Goal: Task Accomplishment & Management: Use online tool/utility

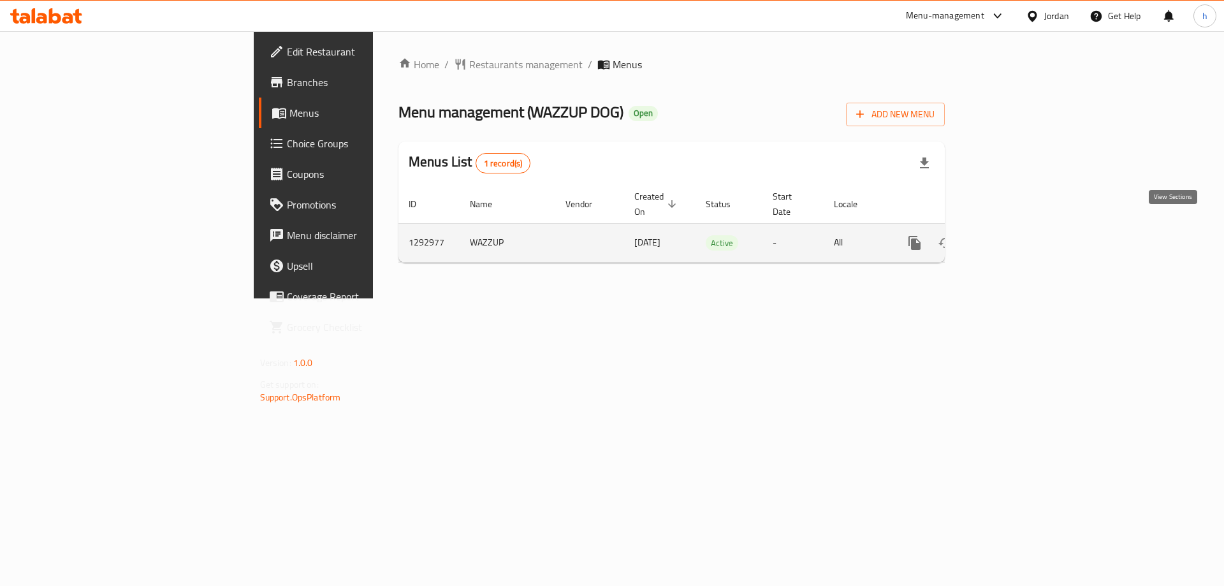
click at [1014, 235] on icon "enhanced table" at bounding box center [1006, 242] width 15 height 15
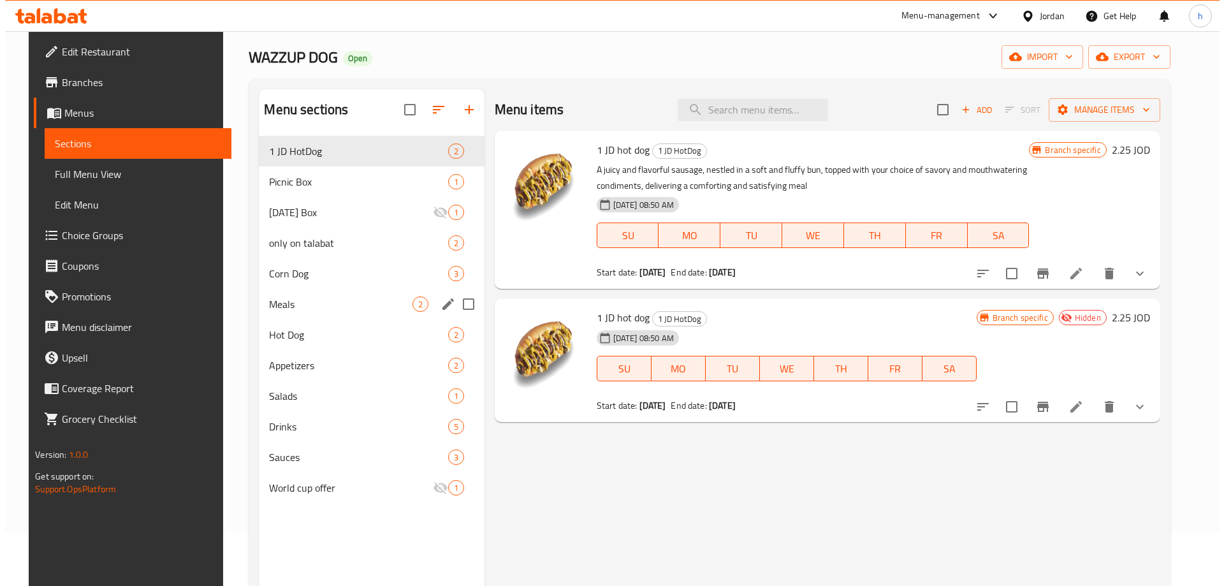
scroll to position [51, 0]
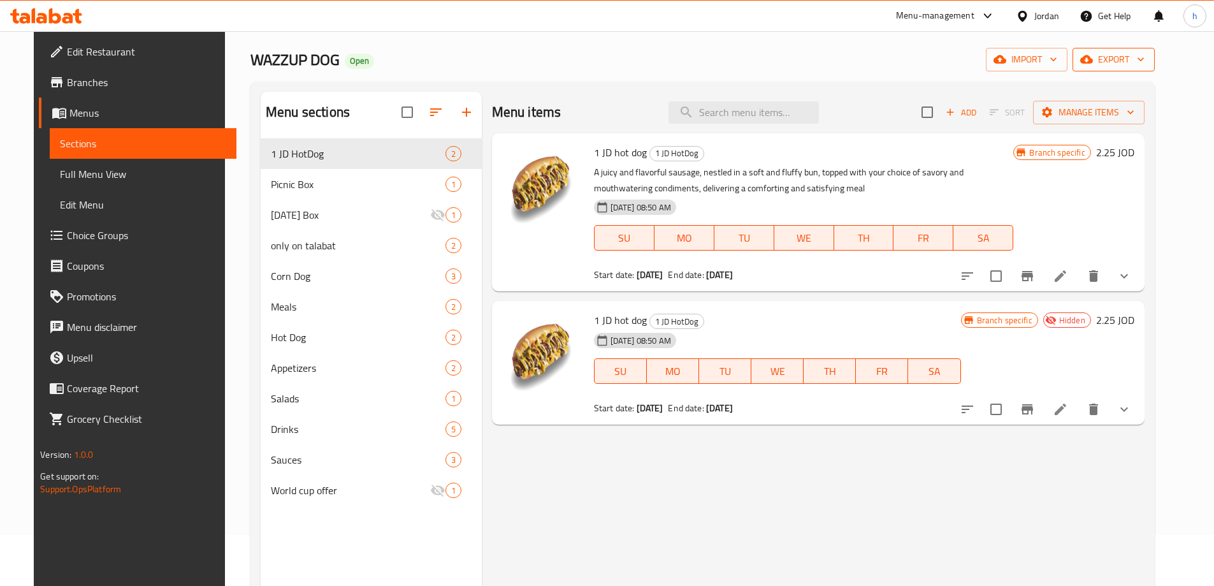
click at [1135, 62] on span "export" at bounding box center [1114, 60] width 62 height 16
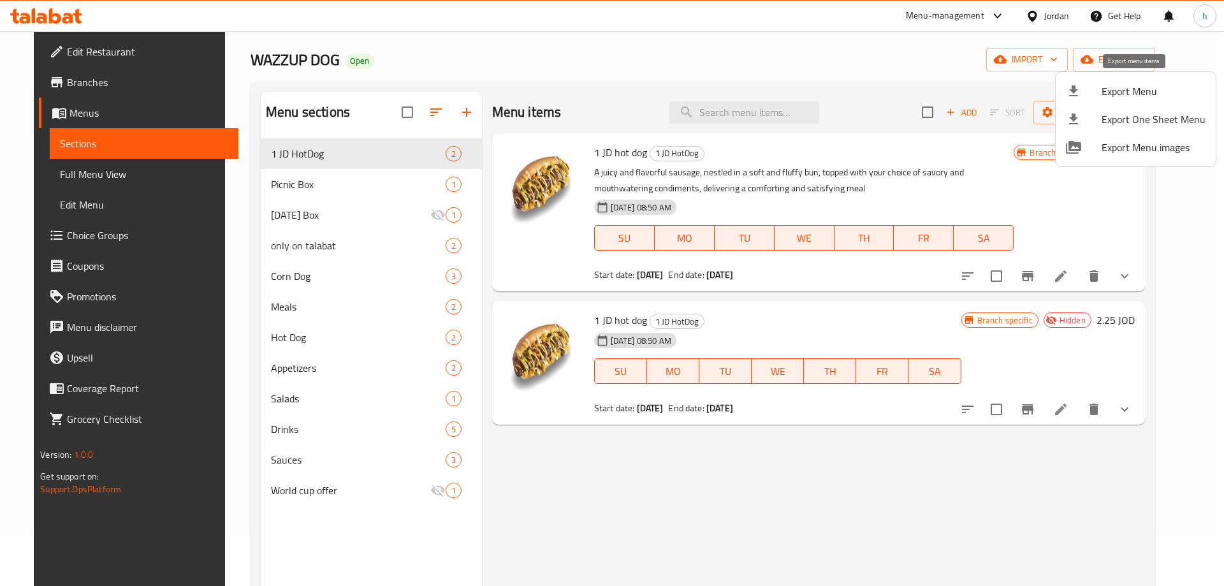
click at [1129, 91] on span "Export Menu" at bounding box center [1153, 90] width 104 height 15
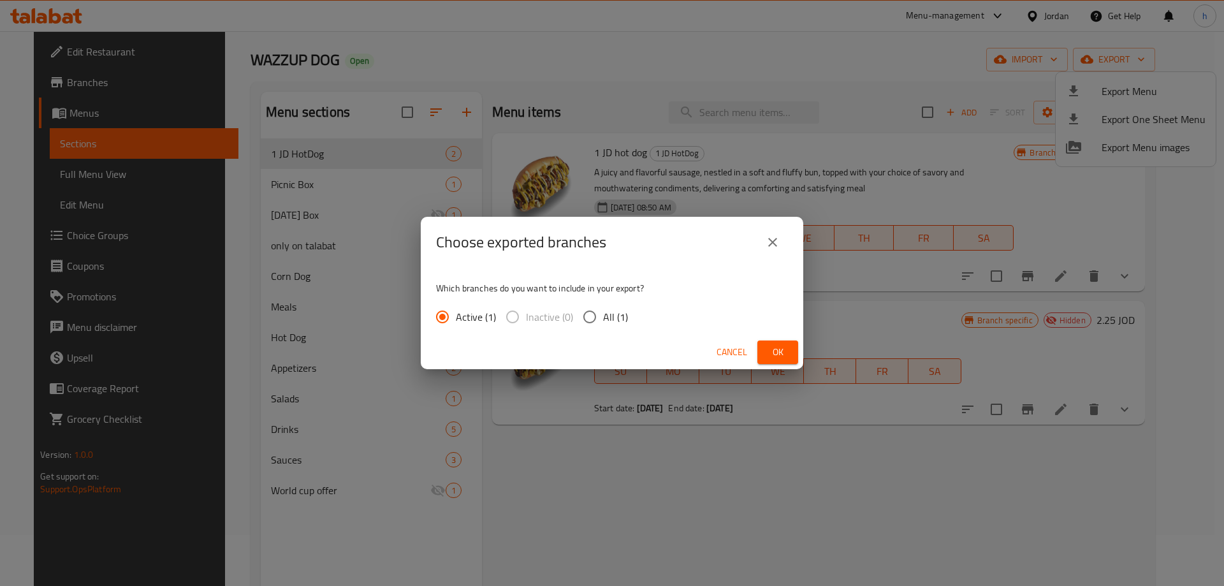
click at [588, 315] on input "All (1)" at bounding box center [589, 316] width 27 height 27
radio input "true"
click at [774, 352] on span "Ok" at bounding box center [777, 352] width 20 height 16
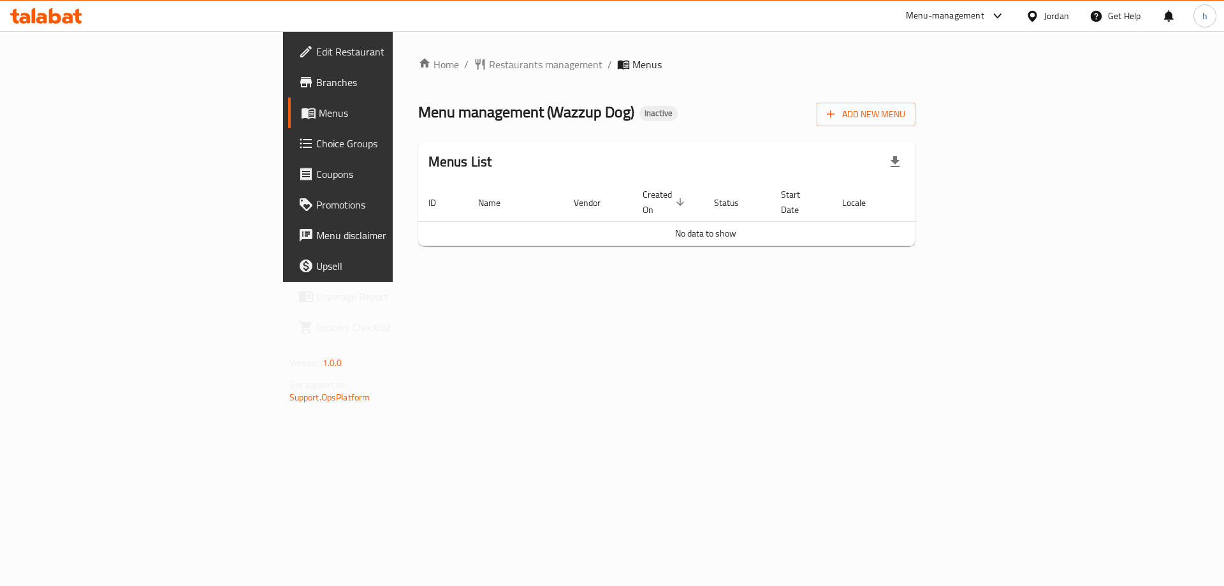
click at [319, 111] on span "Menus" at bounding box center [398, 112] width 159 height 15
click at [316, 86] on span "Branches" at bounding box center [396, 82] width 161 height 15
click at [905, 112] on span "Add New Menu" at bounding box center [866, 114] width 78 height 16
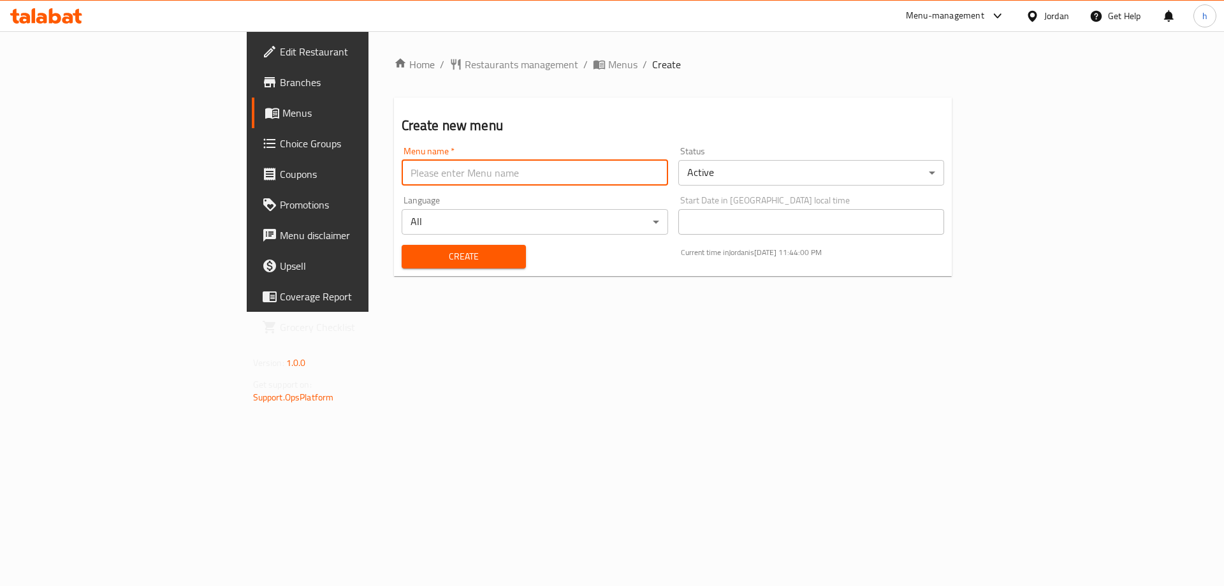
click at [597, 168] on input "text" at bounding box center [535, 172] width 266 height 25
type input "haidy"
click at [412, 256] on span "Create" at bounding box center [464, 257] width 104 height 16
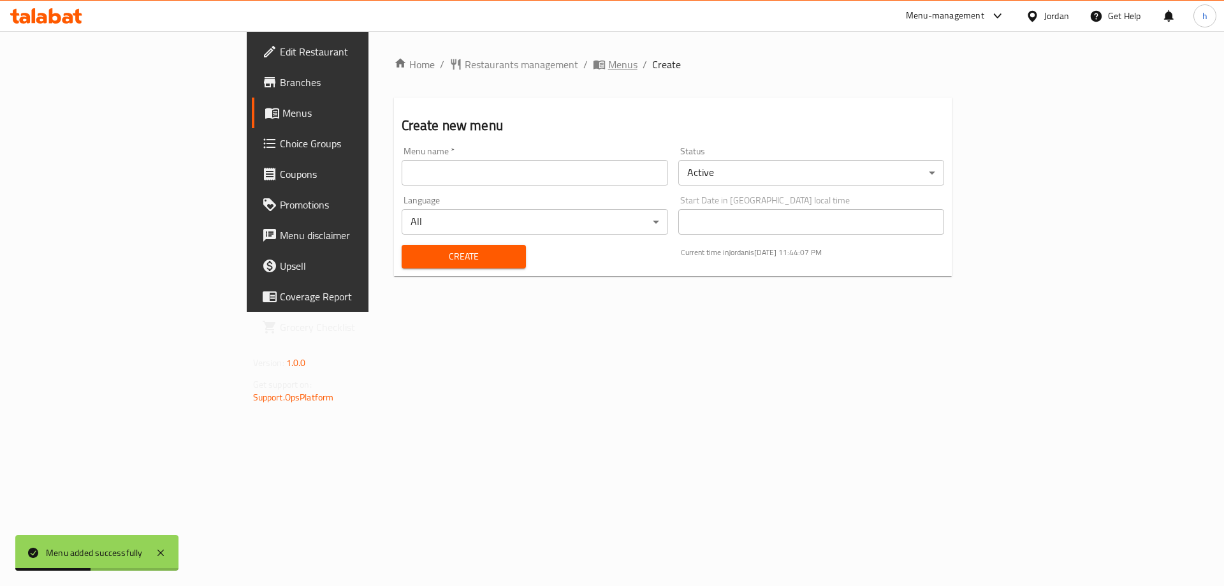
click at [608, 63] on span "Menus" at bounding box center [622, 64] width 29 height 15
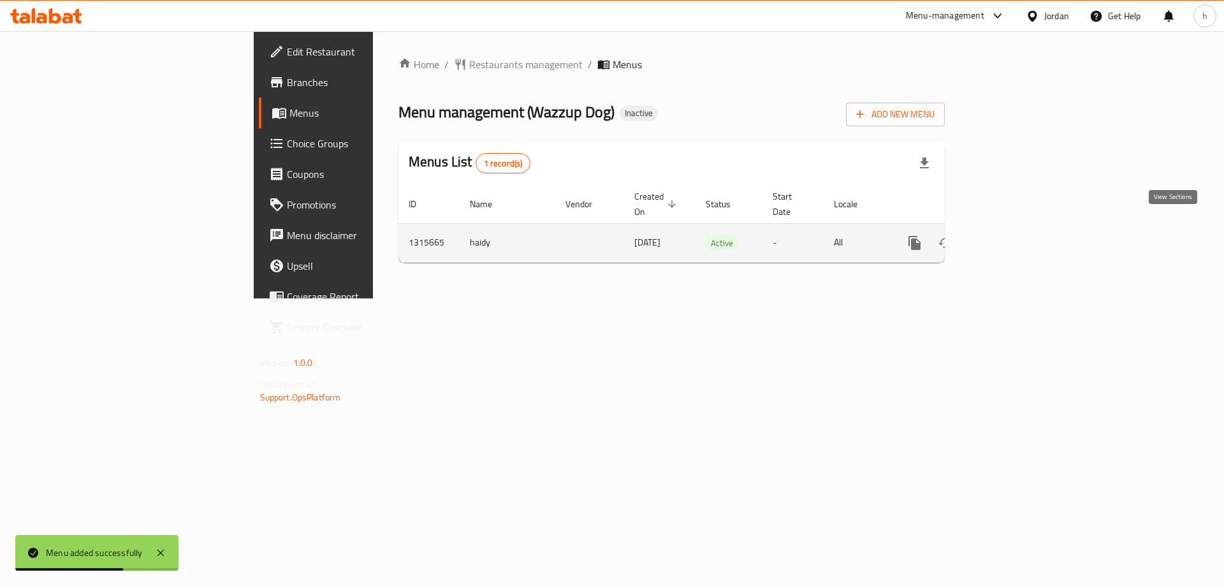
click at [1012, 237] on icon "enhanced table" at bounding box center [1006, 242] width 11 height 11
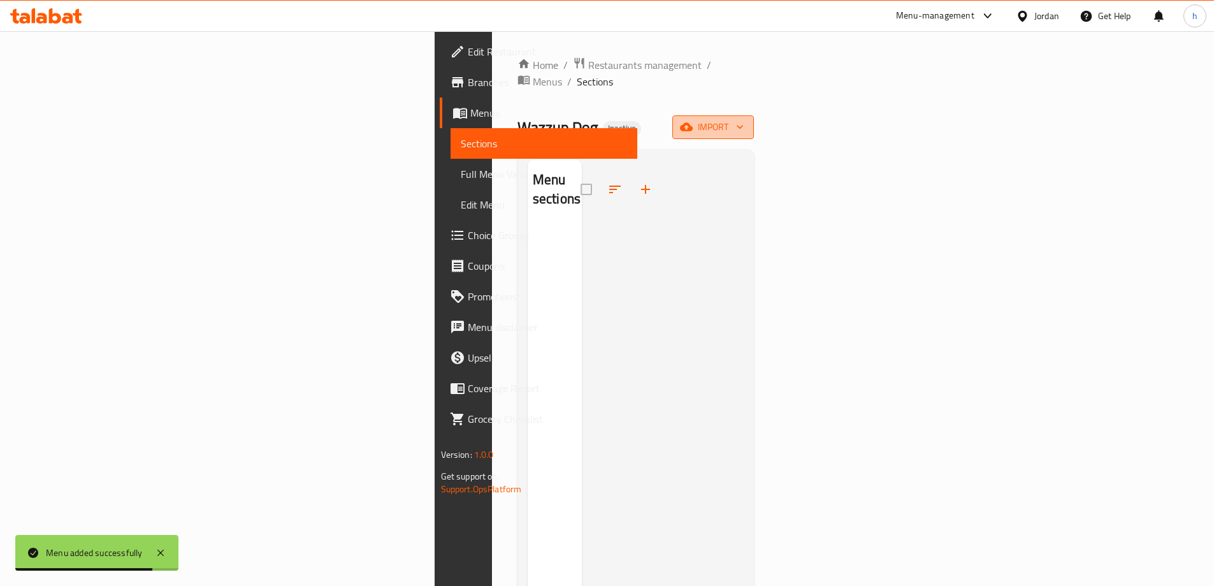
click at [744, 119] on span "import" at bounding box center [713, 127] width 61 height 16
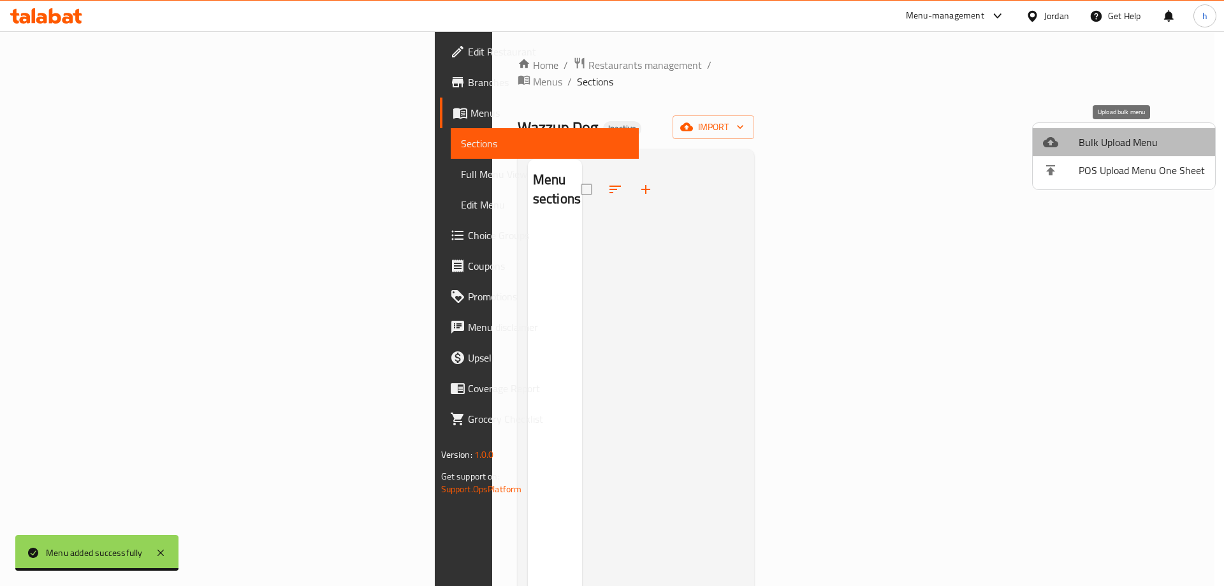
click at [1132, 141] on span "Bulk Upload Menu" at bounding box center [1141, 141] width 126 height 15
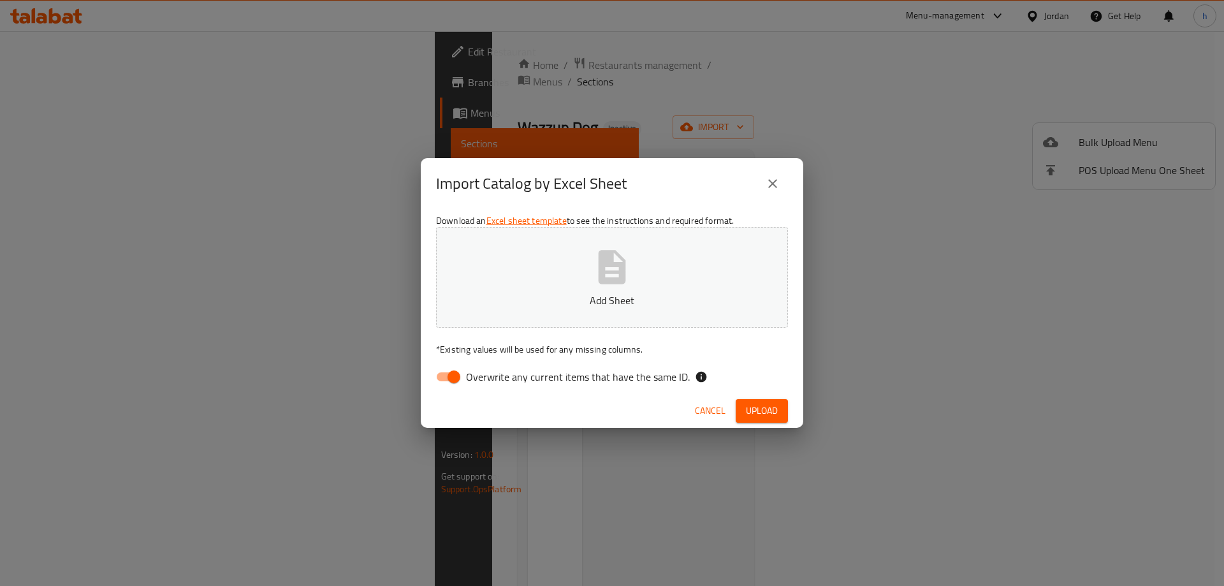
click at [458, 376] on input "Overwrite any current items that have the same ID." at bounding box center [453, 377] width 73 height 24
checkbox input "false"
click at [755, 407] on span "Upload" at bounding box center [762, 411] width 32 height 16
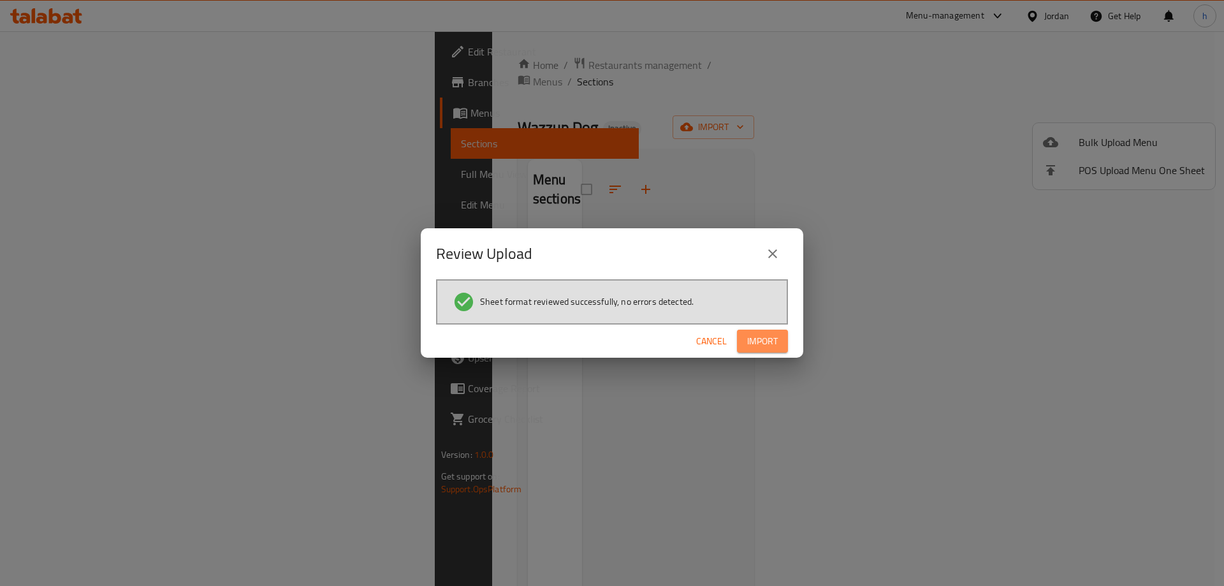
click at [765, 341] on span "Import" at bounding box center [762, 341] width 31 height 16
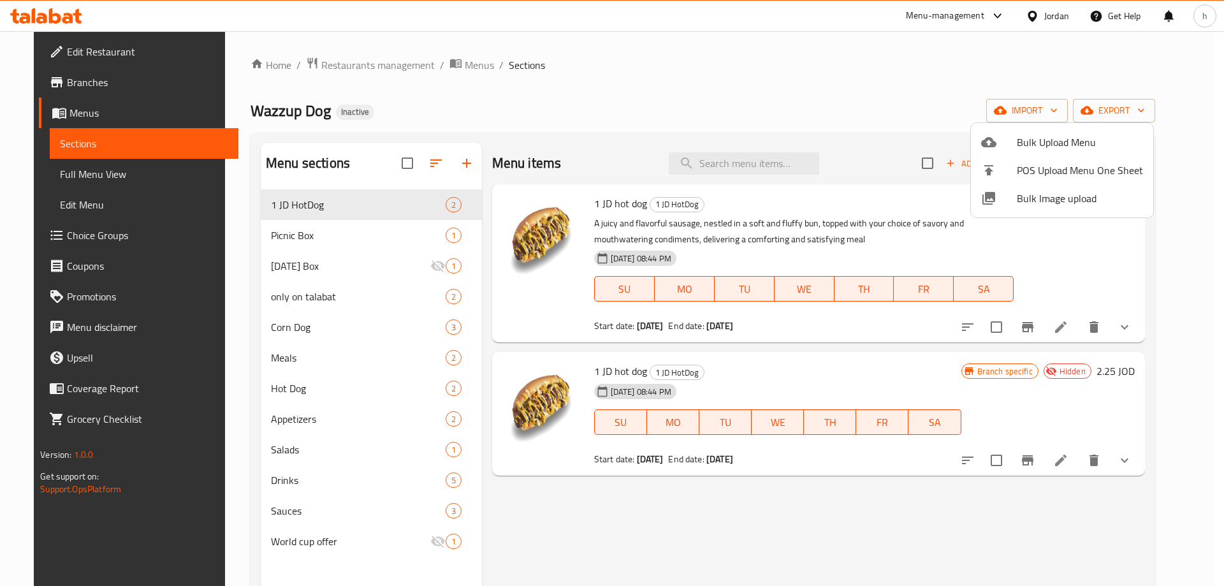
click at [807, 100] on div at bounding box center [612, 293] width 1224 height 586
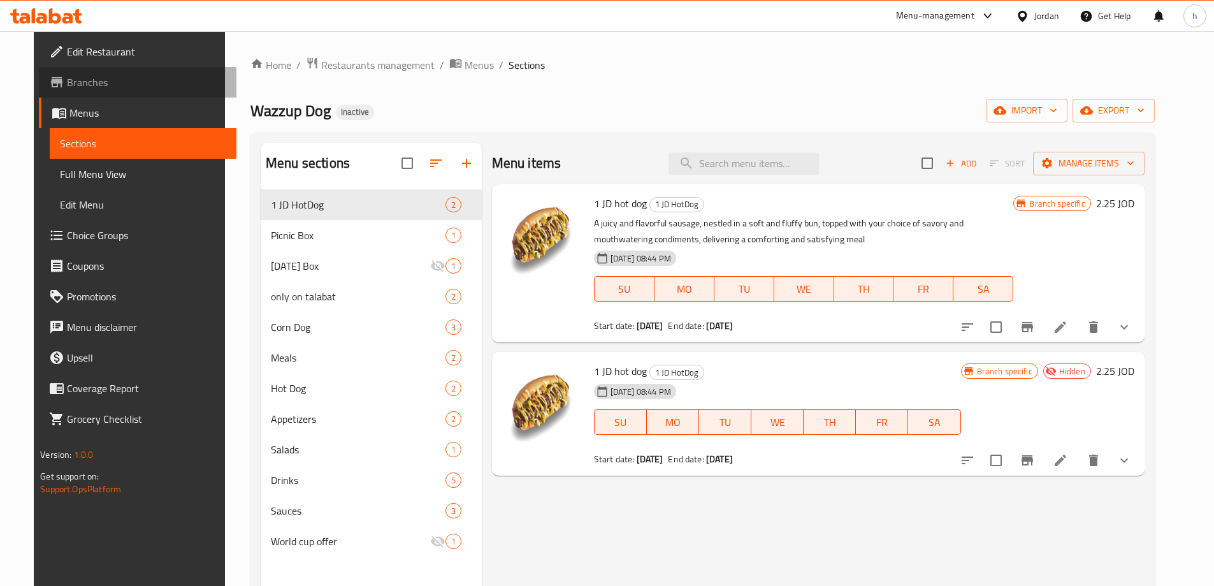
click at [115, 83] on span "Branches" at bounding box center [146, 82] width 159 height 15
